Goal: Task Accomplishment & Management: Manage account settings

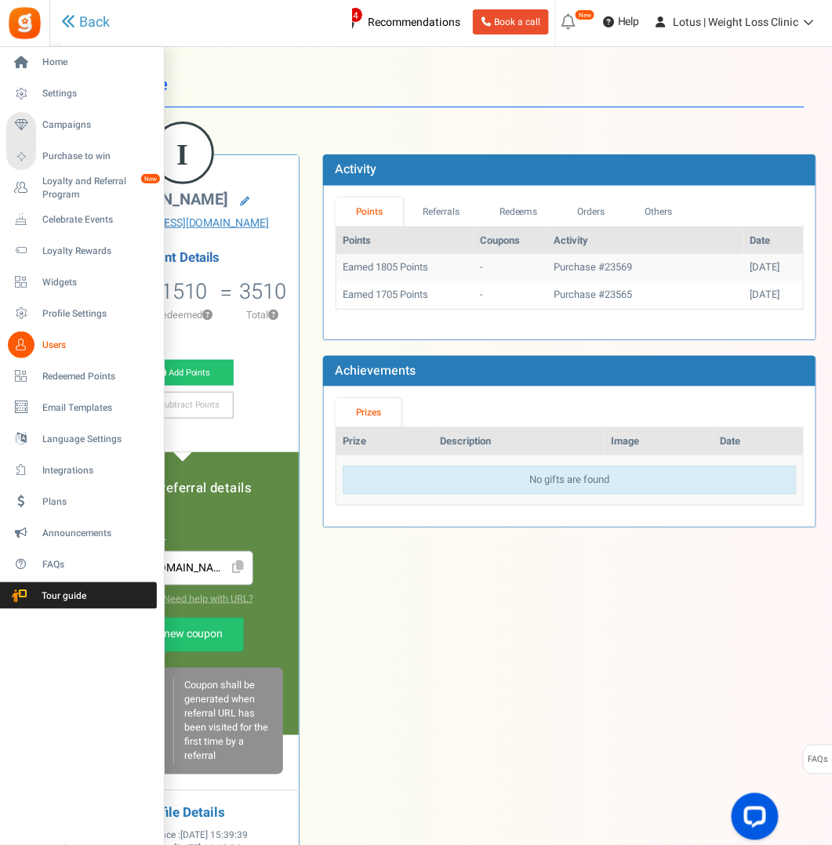
click at [56, 343] on span "Users" at bounding box center [97, 345] width 110 height 13
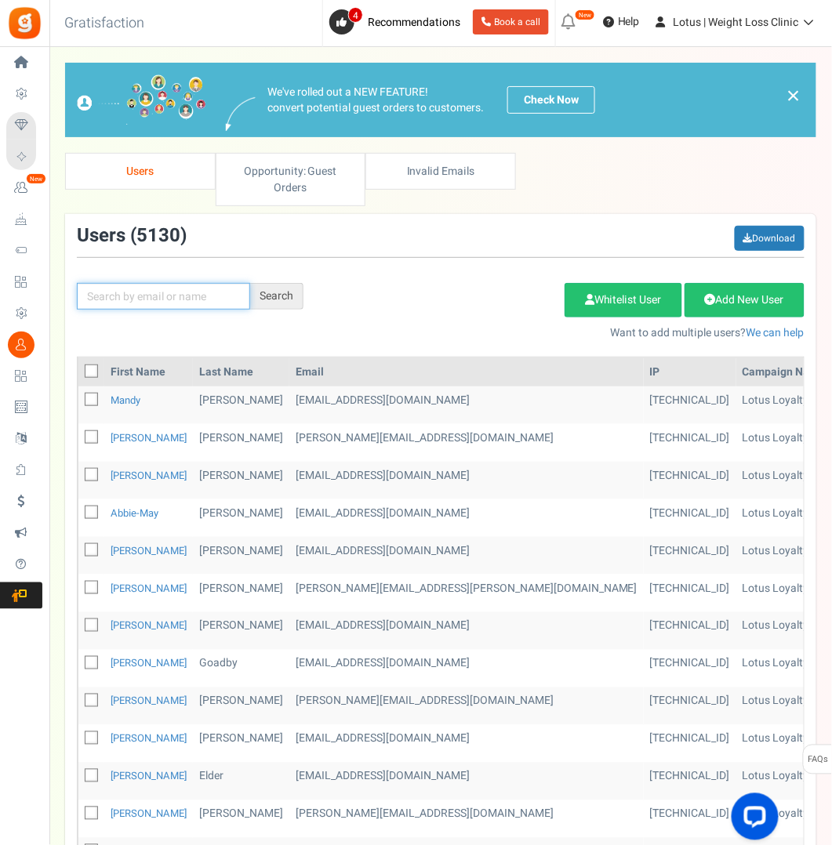
click at [168, 299] on input "text" at bounding box center [163, 296] width 173 height 27
paste input "[EMAIL_ADDRESS][DOMAIN_NAME]"
type input "[EMAIL_ADDRESS][DOMAIN_NAME]"
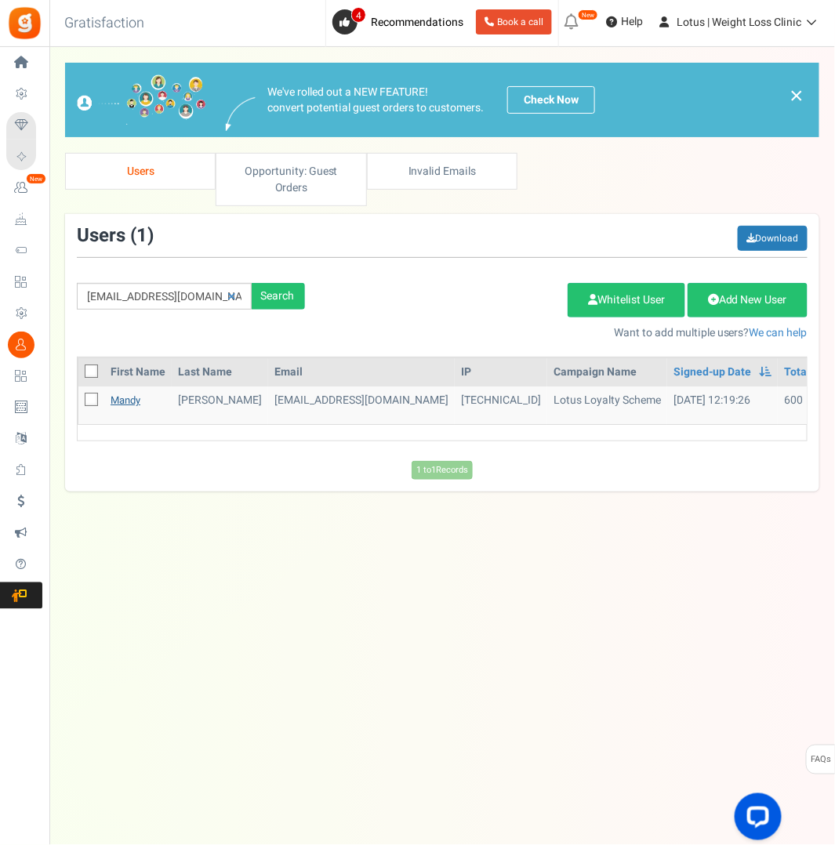
click at [127, 397] on link "Mandy" at bounding box center [126, 400] width 30 height 15
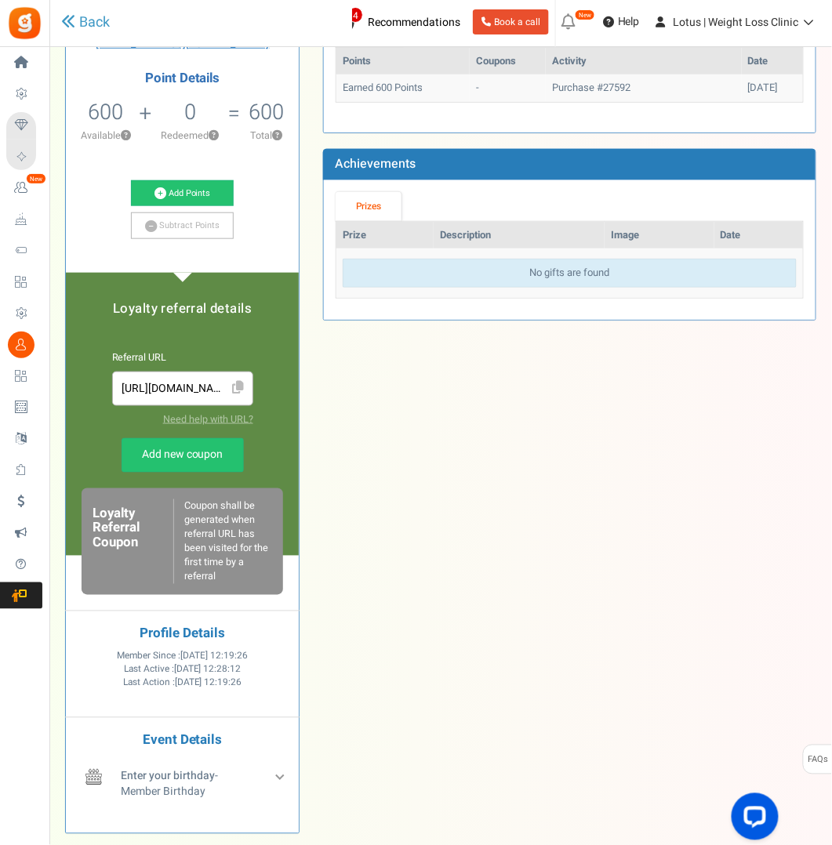
scroll to position [235, 0]
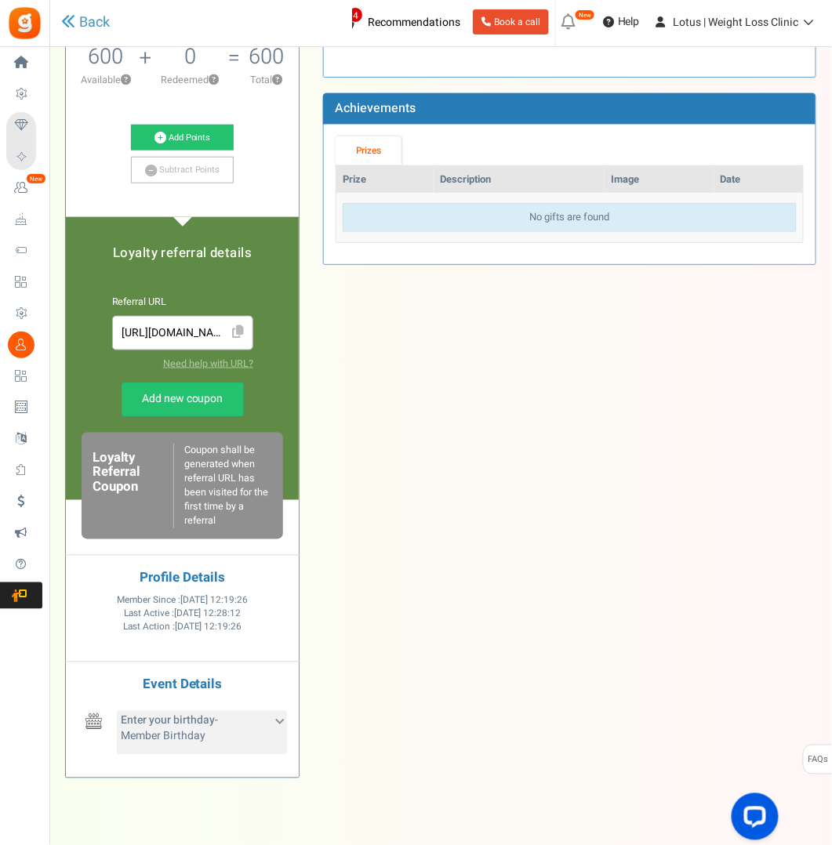
click at [270, 754] on div "Enter your birthday - Member Birthday" at bounding box center [202, 733] width 170 height 44
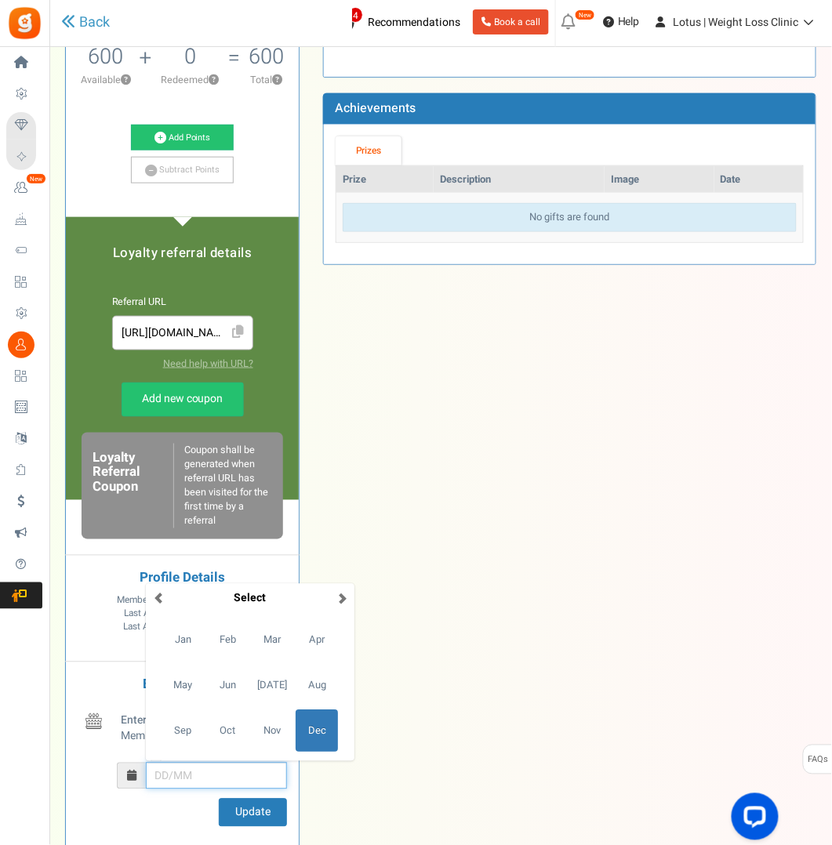
click at [225, 789] on input "December Su Mo Tu We Th Fr Sa 27 28 29 30 1 2 3 4 5 6 7 8 9 10 11 12 13 14 15 1…" at bounding box center [216, 776] width 141 height 27
click at [228, 662] on span "Feb" at bounding box center [227, 640] width 42 height 42
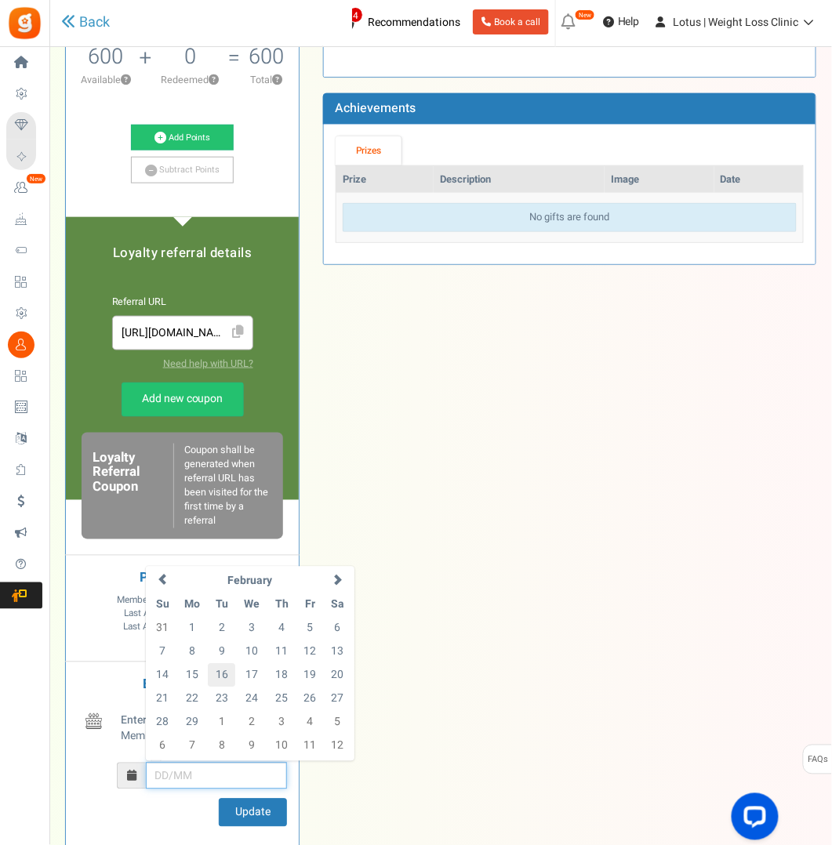
click at [216, 687] on td "16" at bounding box center [221, 676] width 27 height 24
type input "16/02"
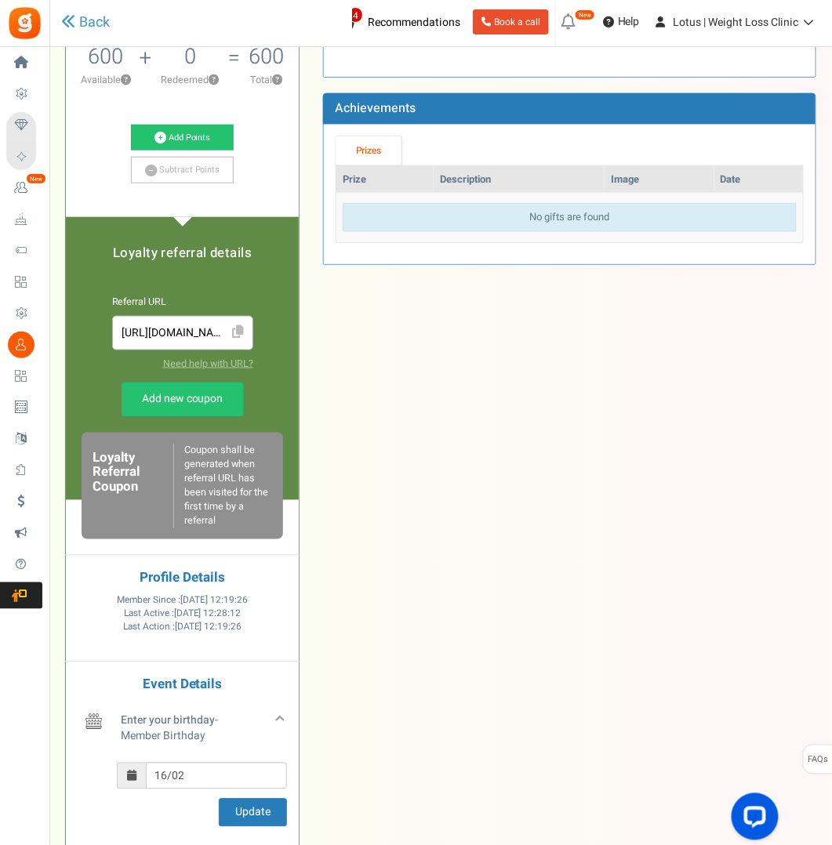
scroll to position [313, 0]
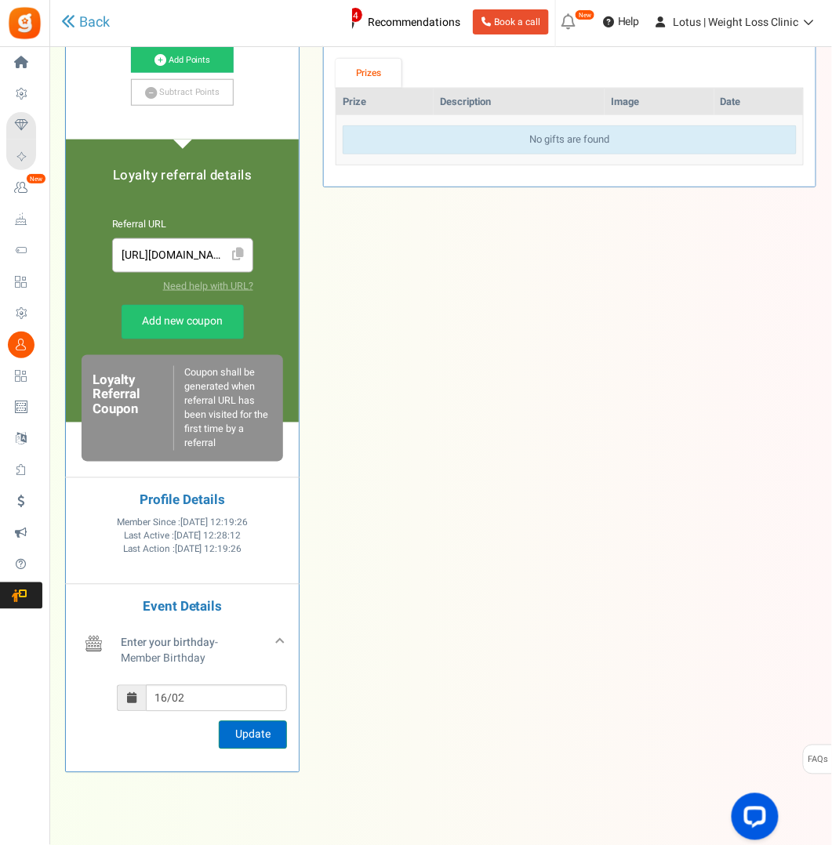
click at [260, 749] on button "Update" at bounding box center [253, 735] width 68 height 28
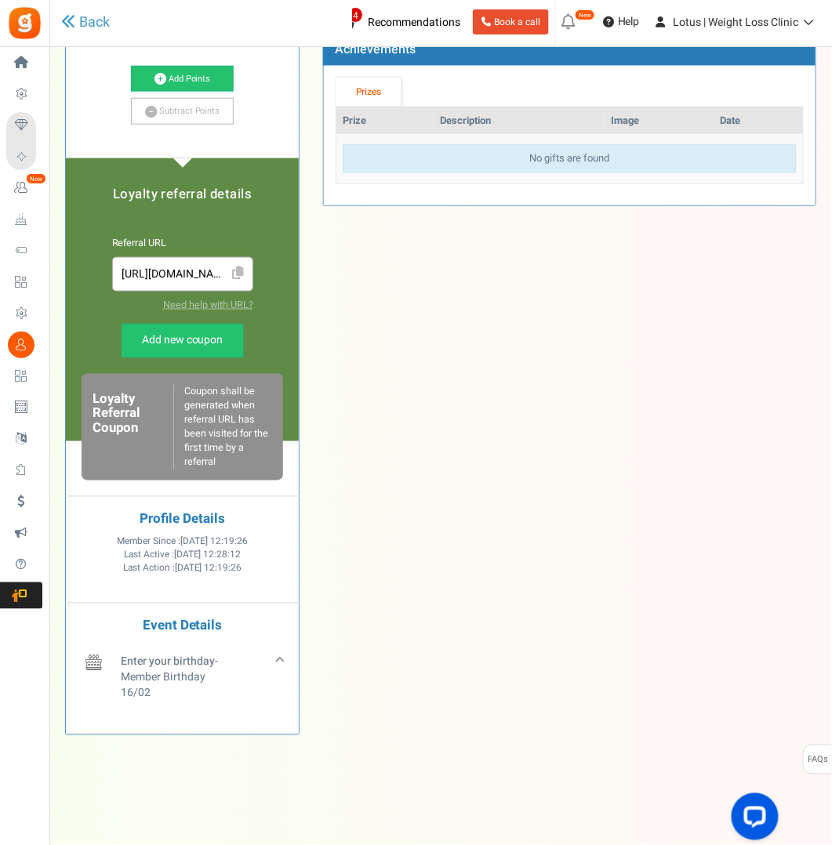
scroll to position [156, 0]
